Goal: Navigation & Orientation: Find specific page/section

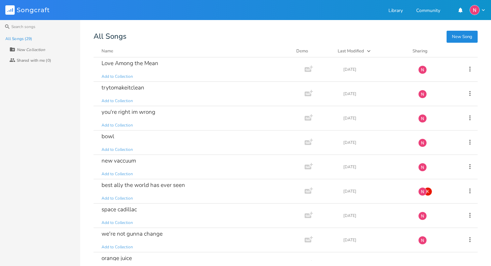
scroll to position [191, 0]
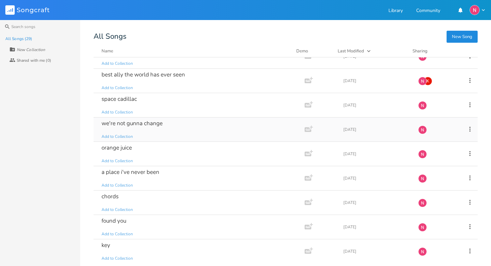
scroll to position [111, 0]
click at [142, 127] on div "we're not gunna change Add to Collection" at bounding box center [197, 129] width 192 height 24
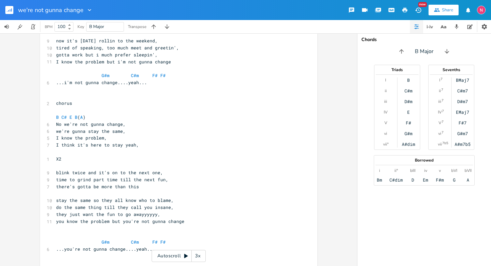
scroll to position [7, 0]
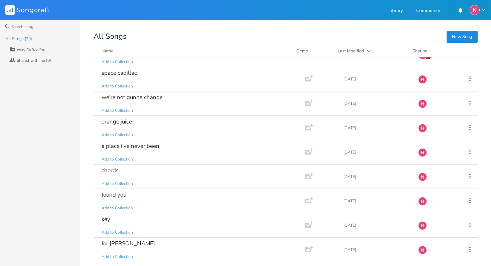
scroll to position [145, 0]
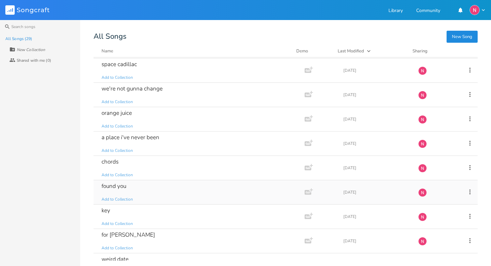
click at [144, 190] on div "found you Add to Collection" at bounding box center [197, 192] width 192 height 24
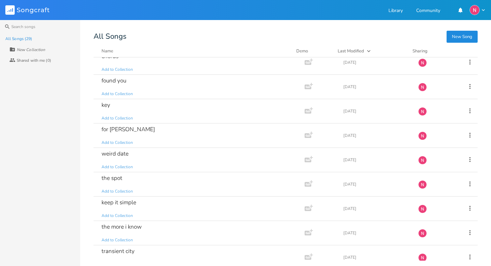
scroll to position [503, 0]
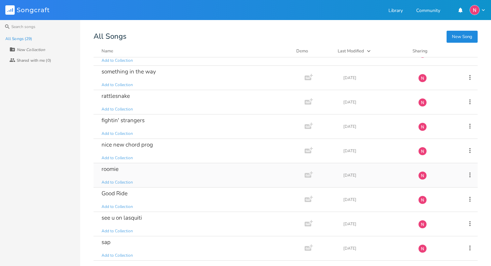
click at [121, 172] on div "roomie Add to Collection" at bounding box center [197, 175] width 192 height 24
